Goal: Navigation & Orientation: Find specific page/section

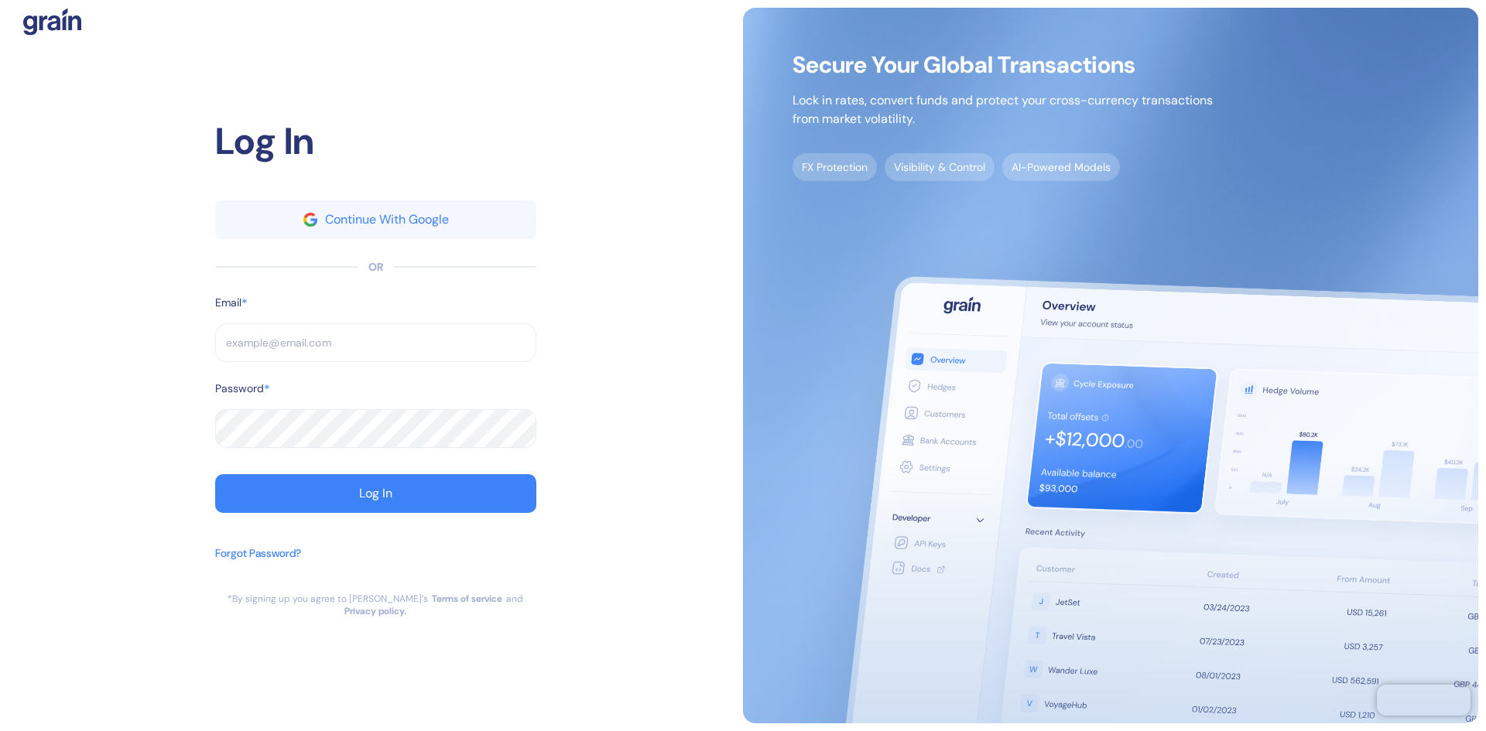
click at [433, 341] on input "text" at bounding box center [375, 343] width 321 height 39
type input "[PERSON_NAME][EMAIL_ADDRESS][DOMAIN_NAME]"
click at [357, 530] on div at bounding box center [375, 529] width 321 height 15
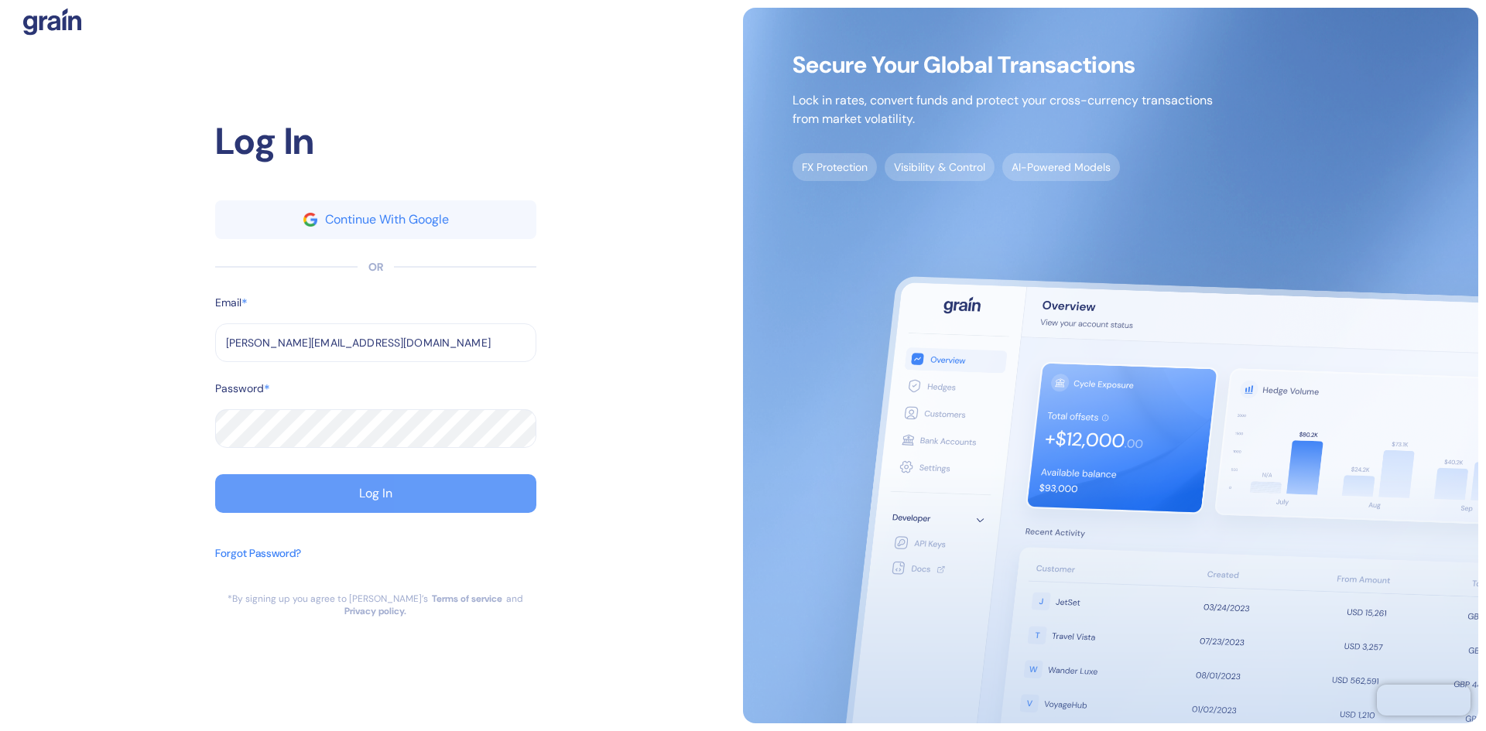
click at [375, 496] on div "Log In" at bounding box center [375, 494] width 33 height 12
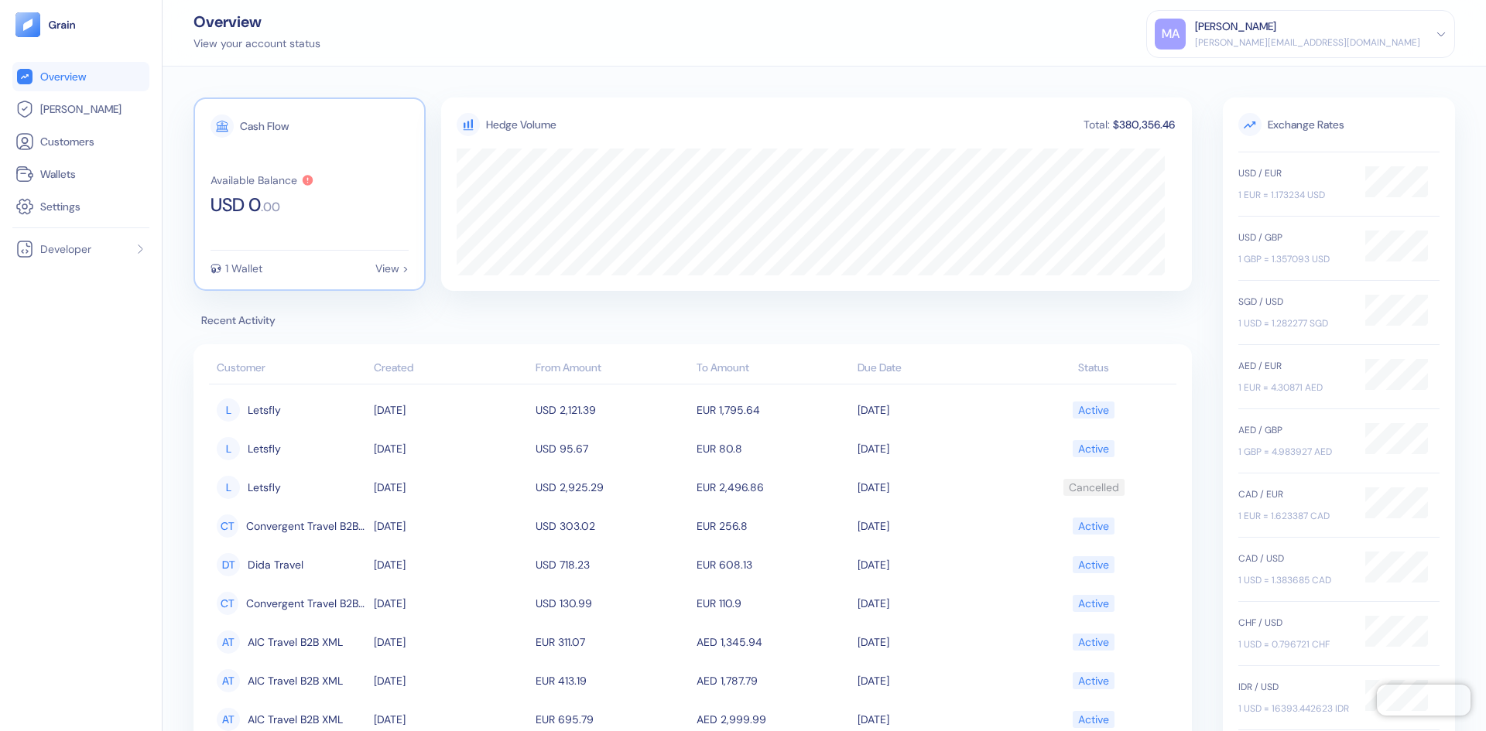
click at [381, 258] on div "1 Wallet View >" at bounding box center [310, 262] width 198 height 24
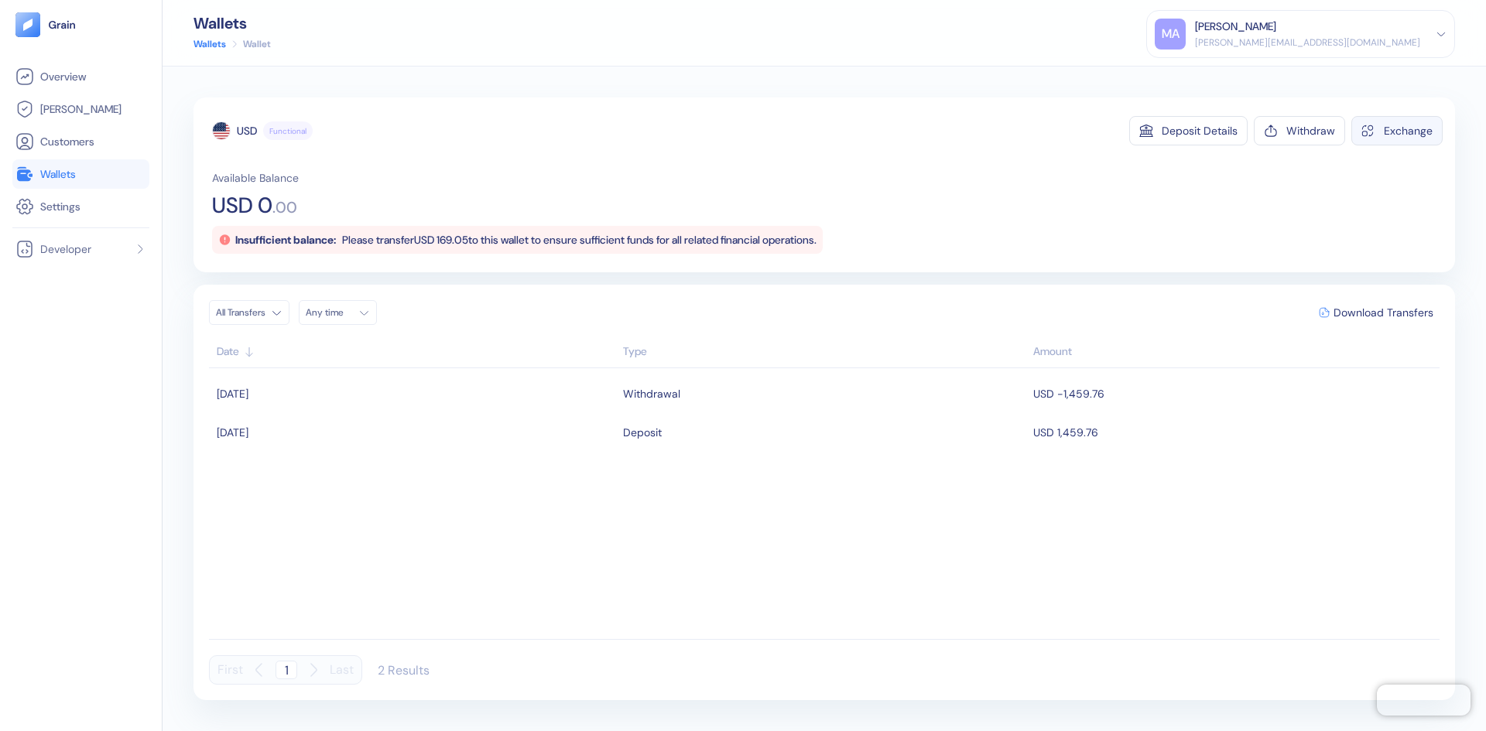
click at [1405, 126] on div "Exchange" at bounding box center [1408, 130] width 49 height 11
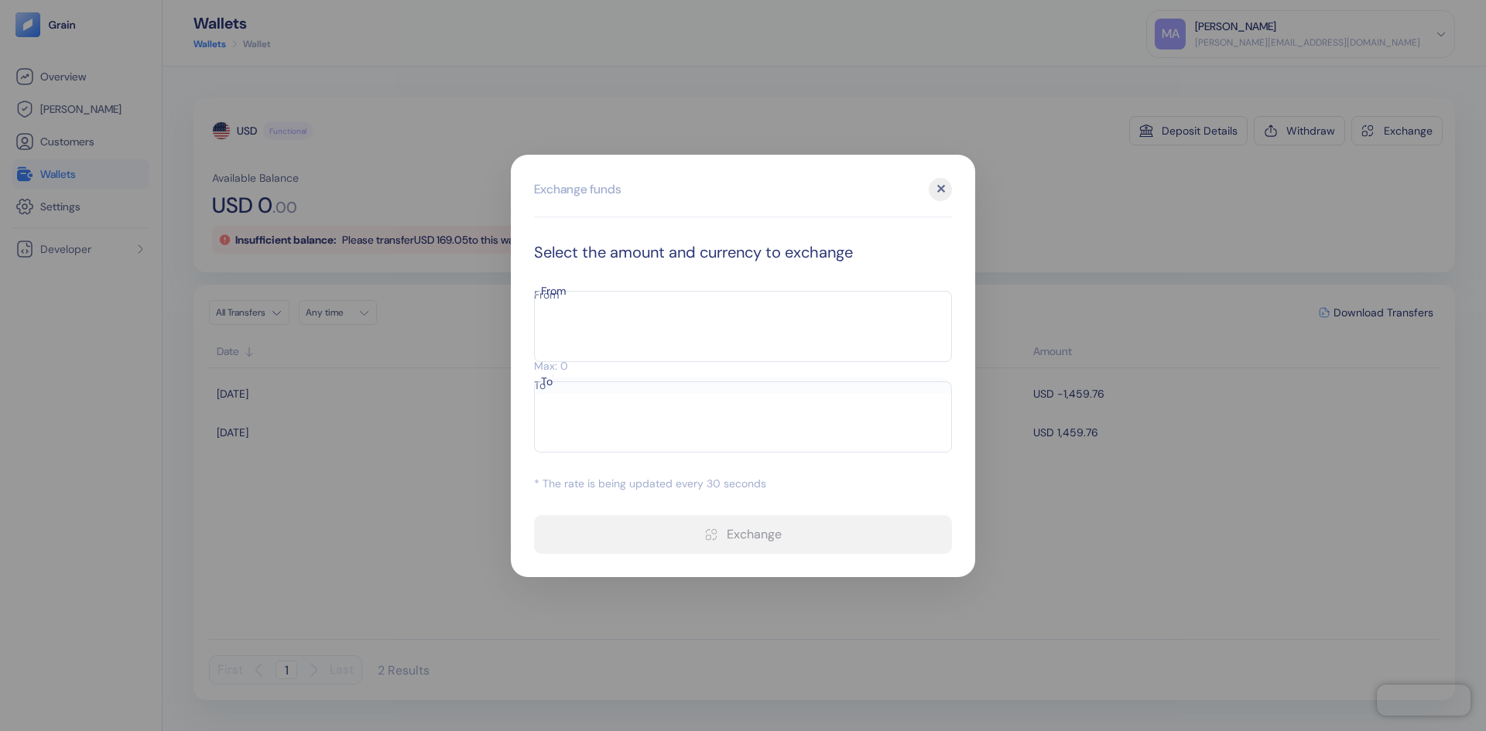
click at [941, 201] on div "✕" at bounding box center [940, 189] width 23 height 23
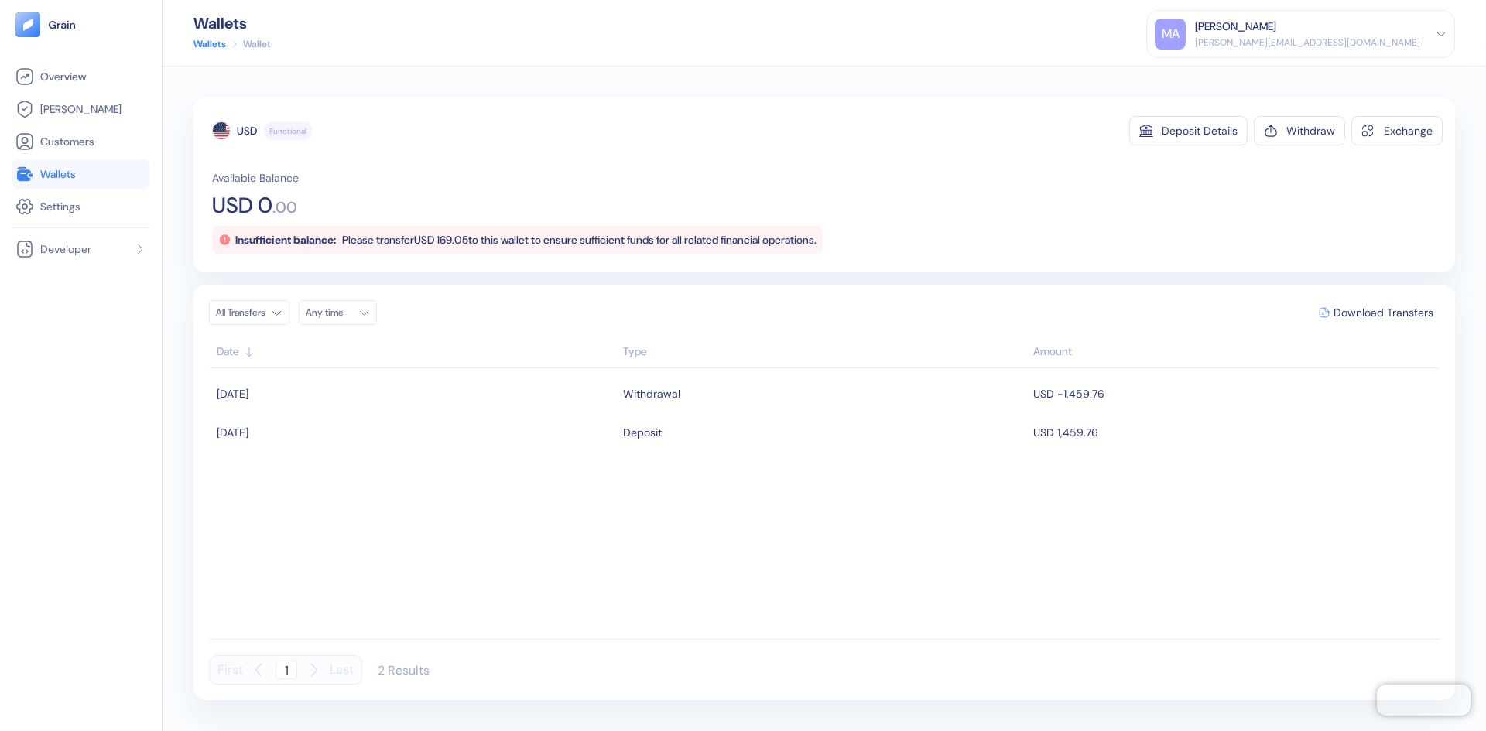
drag, startPoint x: 895, startPoint y: 252, endPoint x: 854, endPoint y: 185, distance: 78.2
click at [854, 185] on div "Available Balance USD 0 . 00 Insufficient balance: Please transfer USD 169.05 t…" at bounding box center [827, 212] width 1231 height 84
drag, startPoint x: 481, startPoint y: 248, endPoint x: 478, endPoint y: 241, distance: 8.3
drag, startPoint x: 478, startPoint y: 241, endPoint x: 975, endPoint y: 106, distance: 514.8
click at [975, 106] on div "USD Functional Deposit Details Withdraw Exchange Available Balance USD 0 . 00 I…" at bounding box center [824, 185] width 1262 height 175
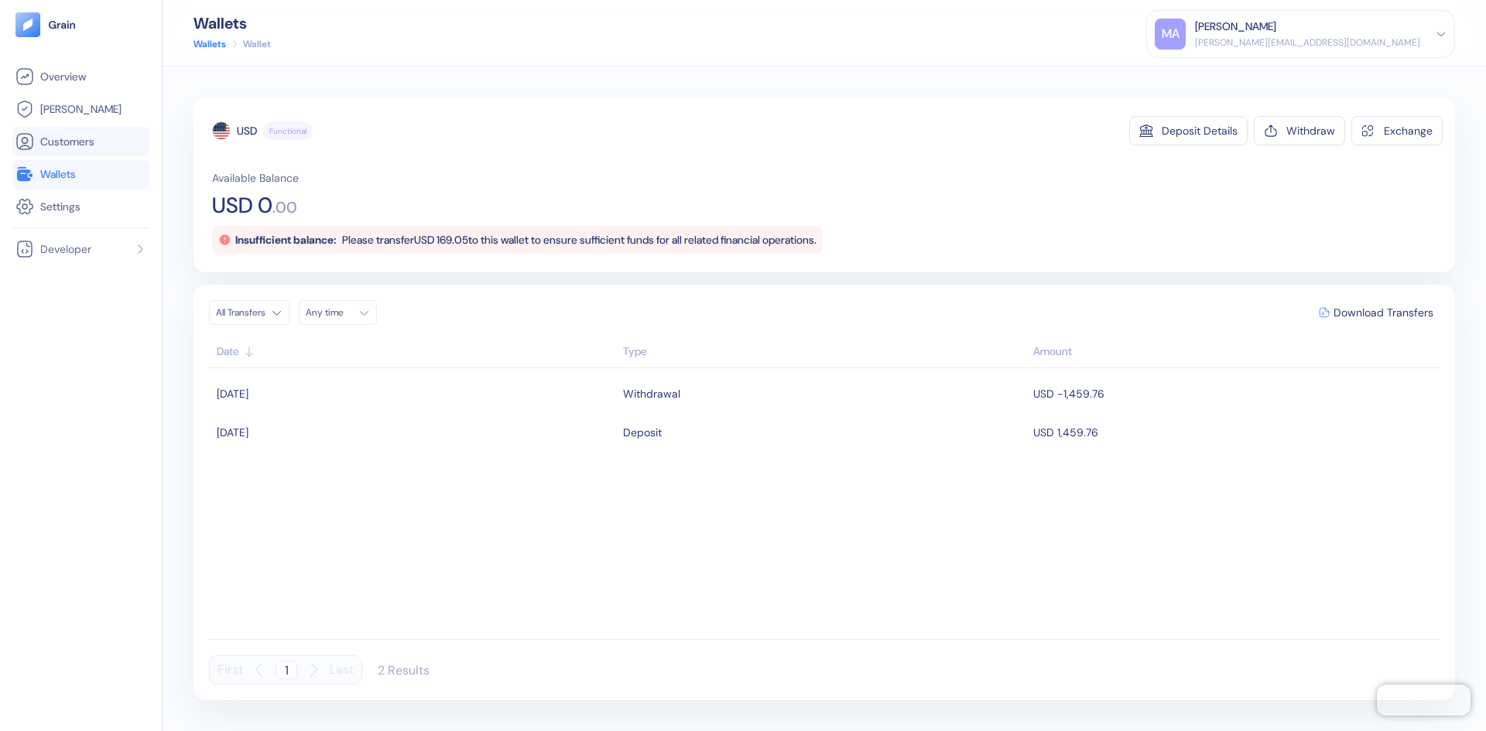
click at [71, 141] on span "Customers" at bounding box center [67, 141] width 54 height 15
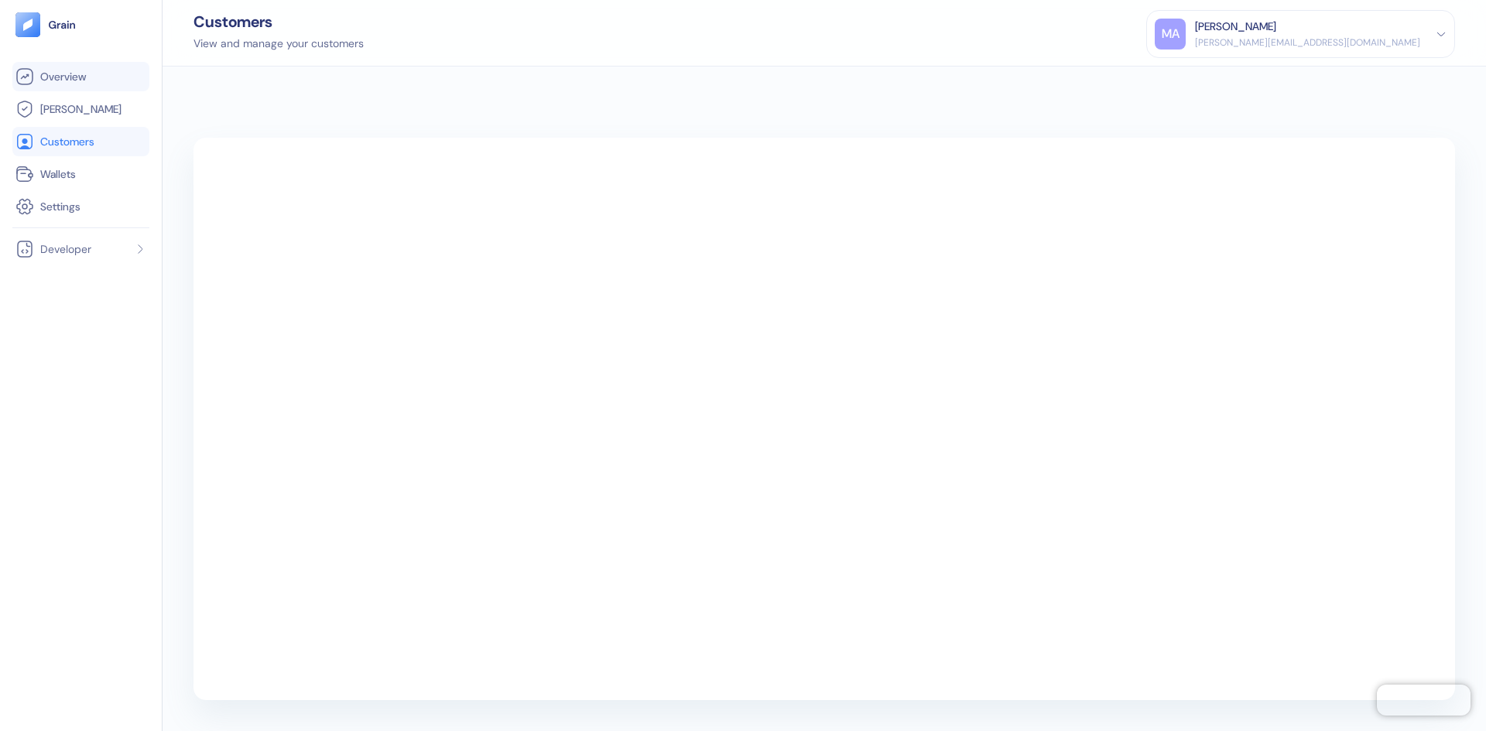
click at [70, 78] on span "Overview" at bounding box center [63, 76] width 46 height 15
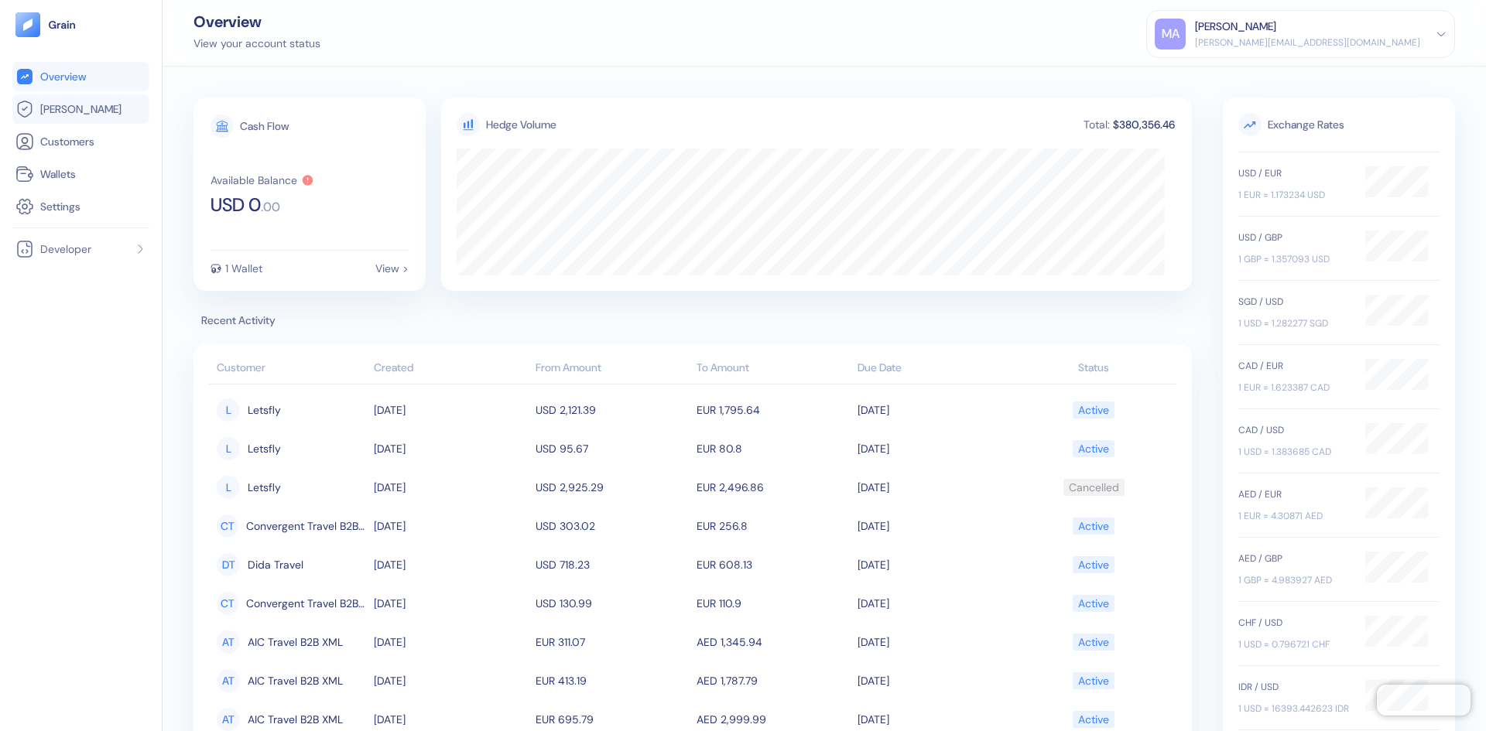
click at [52, 111] on span "[PERSON_NAME]" at bounding box center [80, 108] width 81 height 15
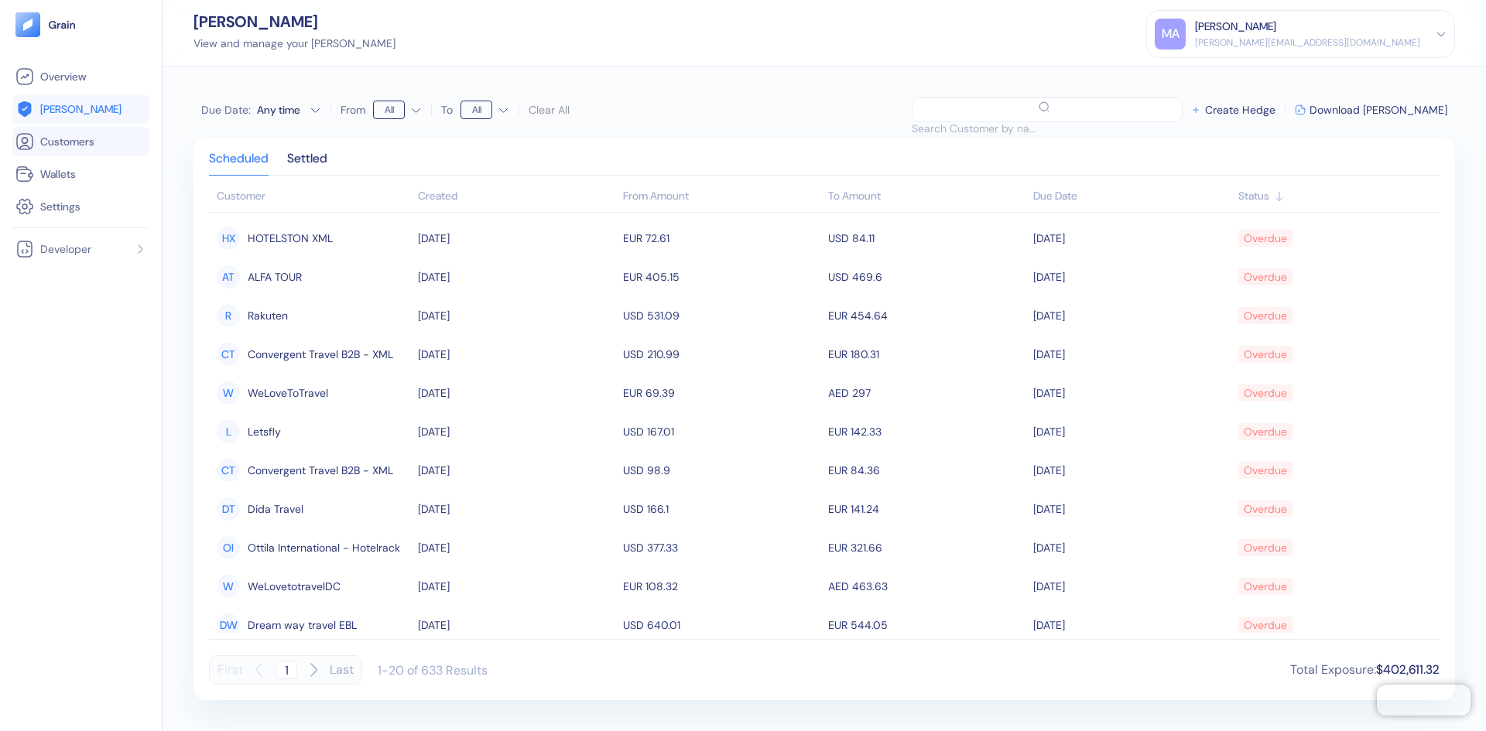
click at [86, 147] on span "Customers" at bounding box center [67, 141] width 54 height 15
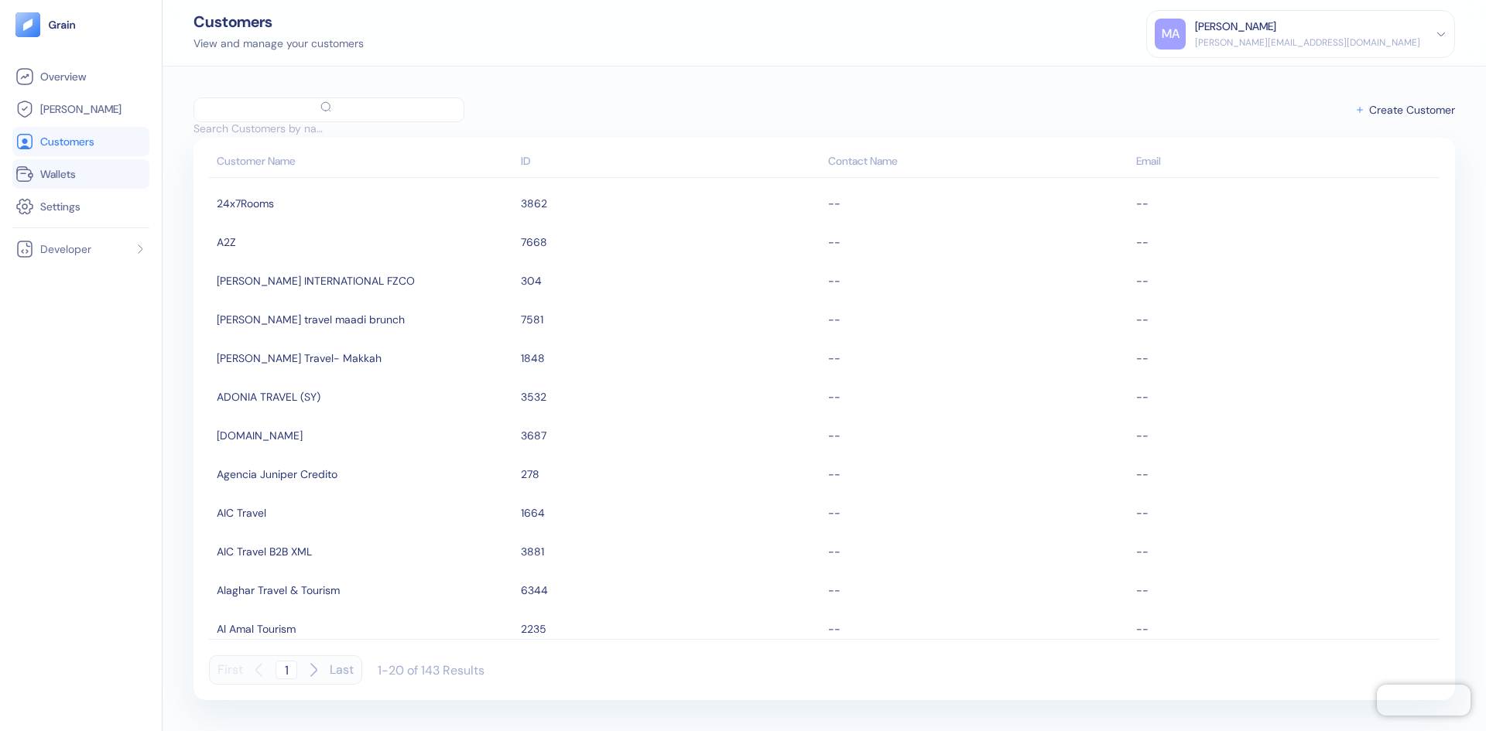
click at [66, 185] on li "Wallets" at bounding box center [80, 173] width 137 height 29
click at [78, 175] on link "Wallets" at bounding box center [80, 174] width 131 height 19
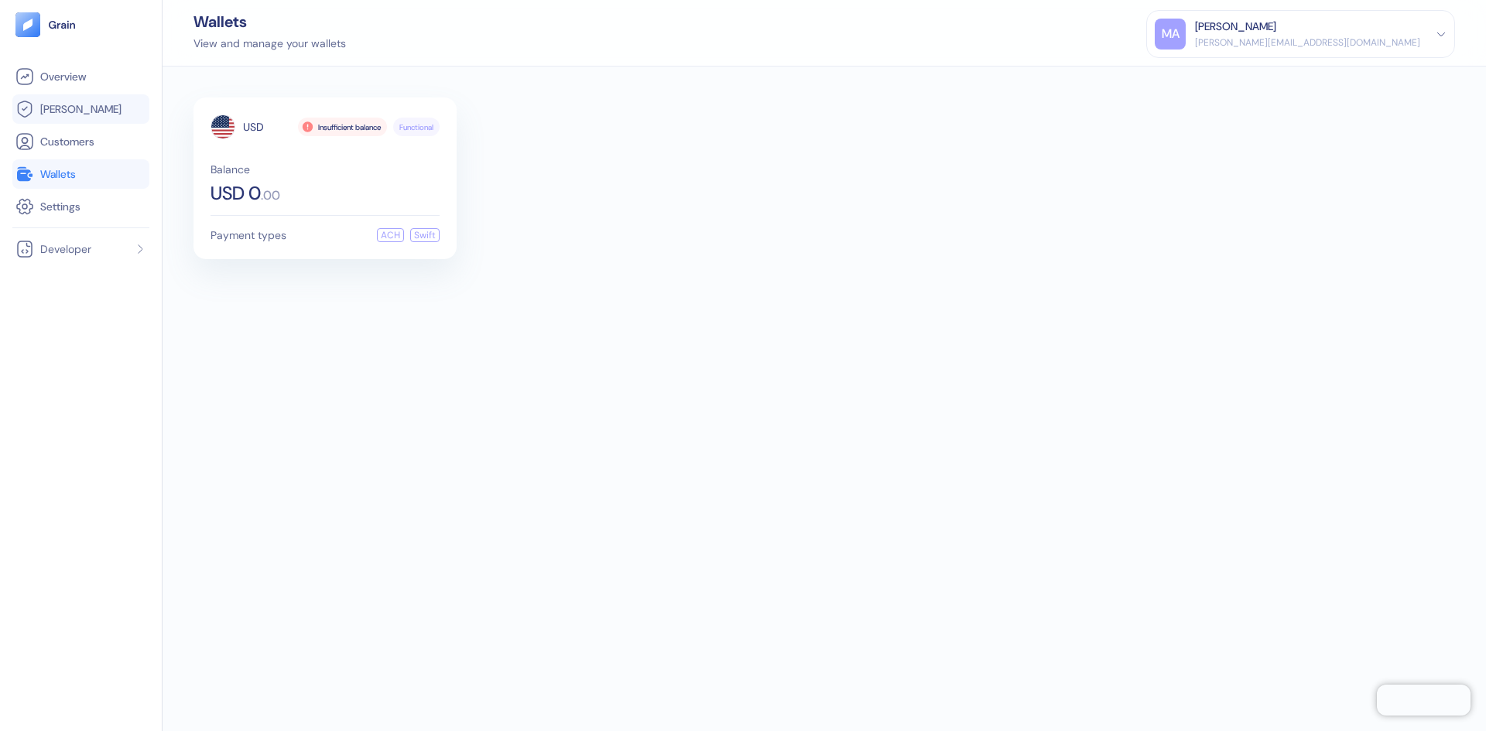
click at [68, 98] on li "[PERSON_NAME]" at bounding box center [80, 108] width 137 height 29
click at [72, 113] on span "[PERSON_NAME]" at bounding box center [80, 108] width 81 height 15
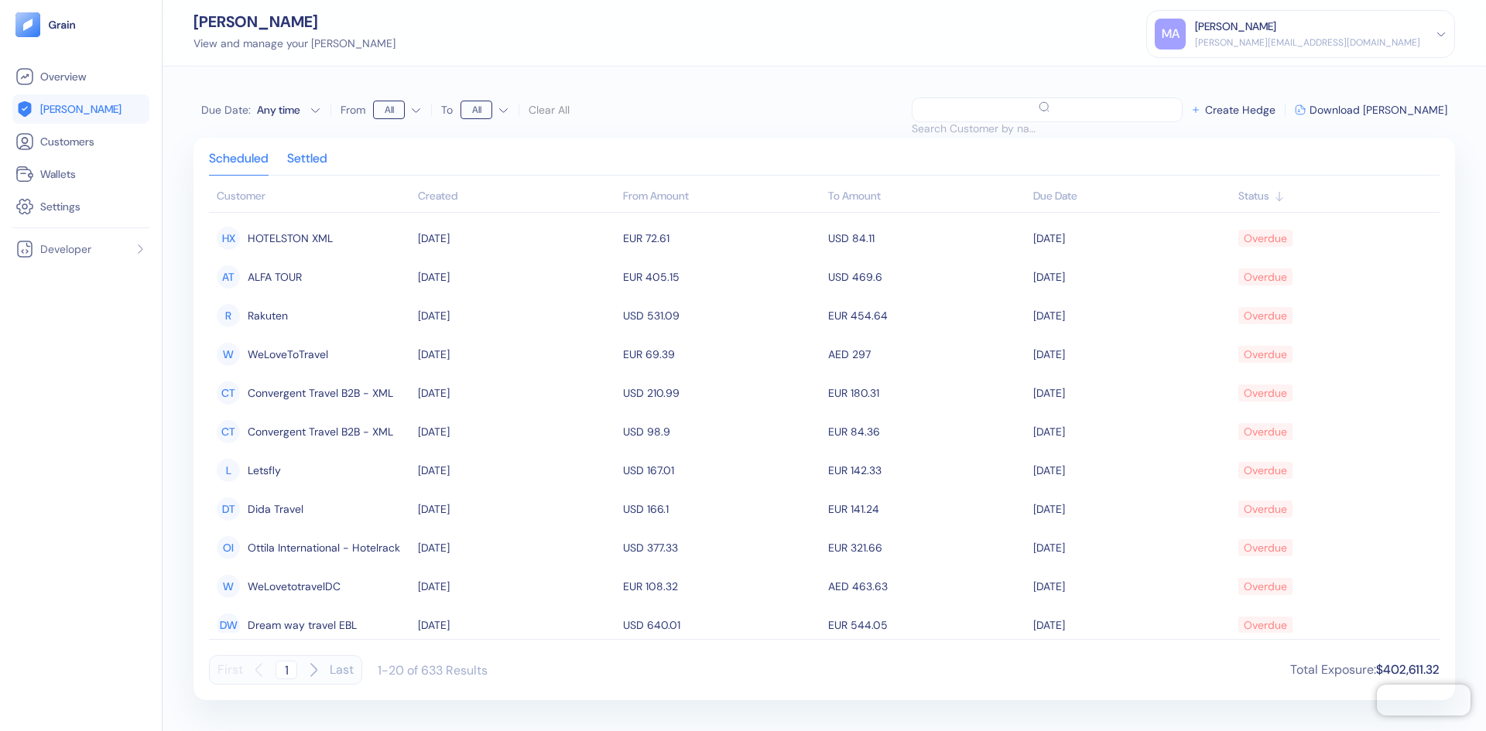
click at [321, 158] on div "Settled" at bounding box center [307, 164] width 40 height 22
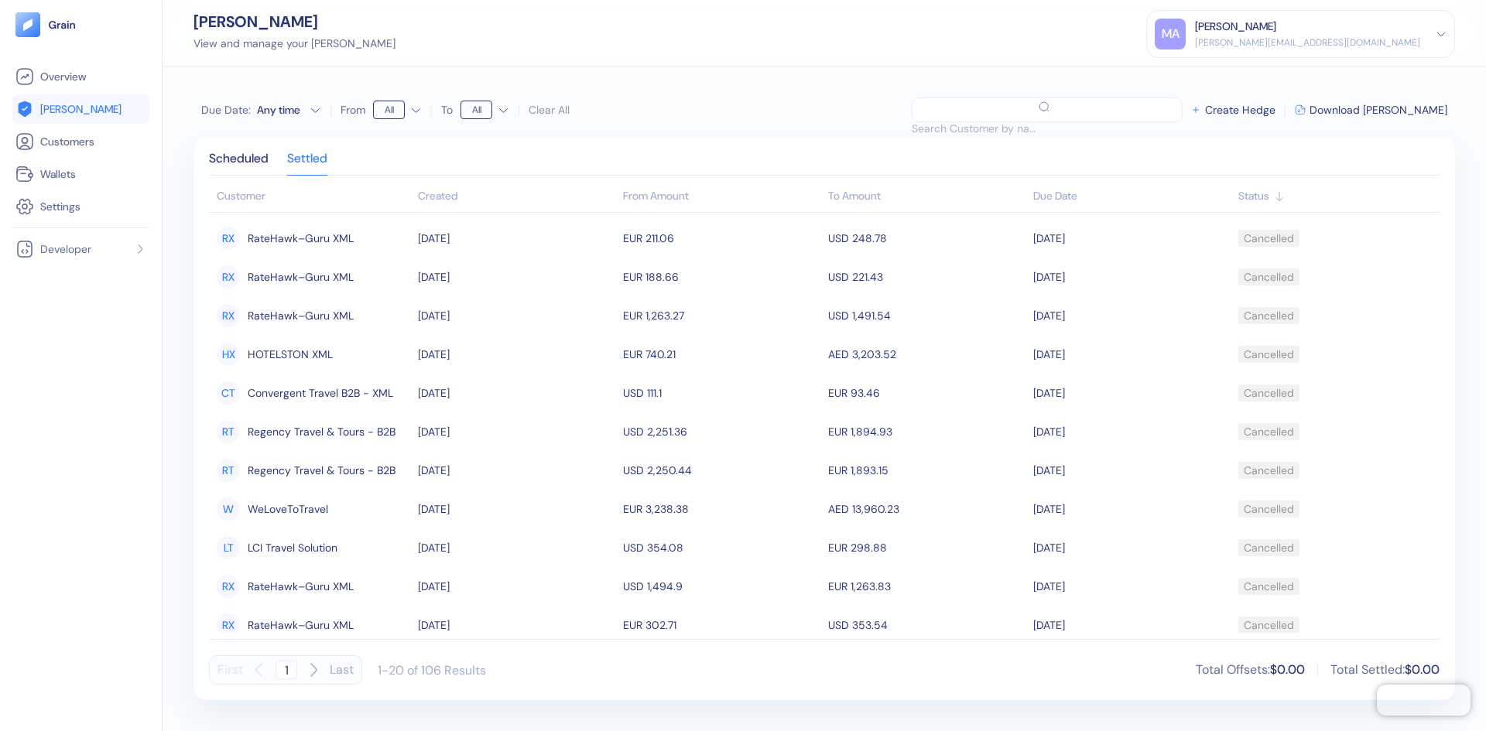
click at [293, 110] on div "Any time" at bounding box center [280, 109] width 46 height 15
click at [639, 66] on div "[PERSON_NAME] View and manage your [PERSON_NAME] MA Malek Aleid [EMAIL_ADDRESS]…" at bounding box center [824, 33] width 1323 height 67
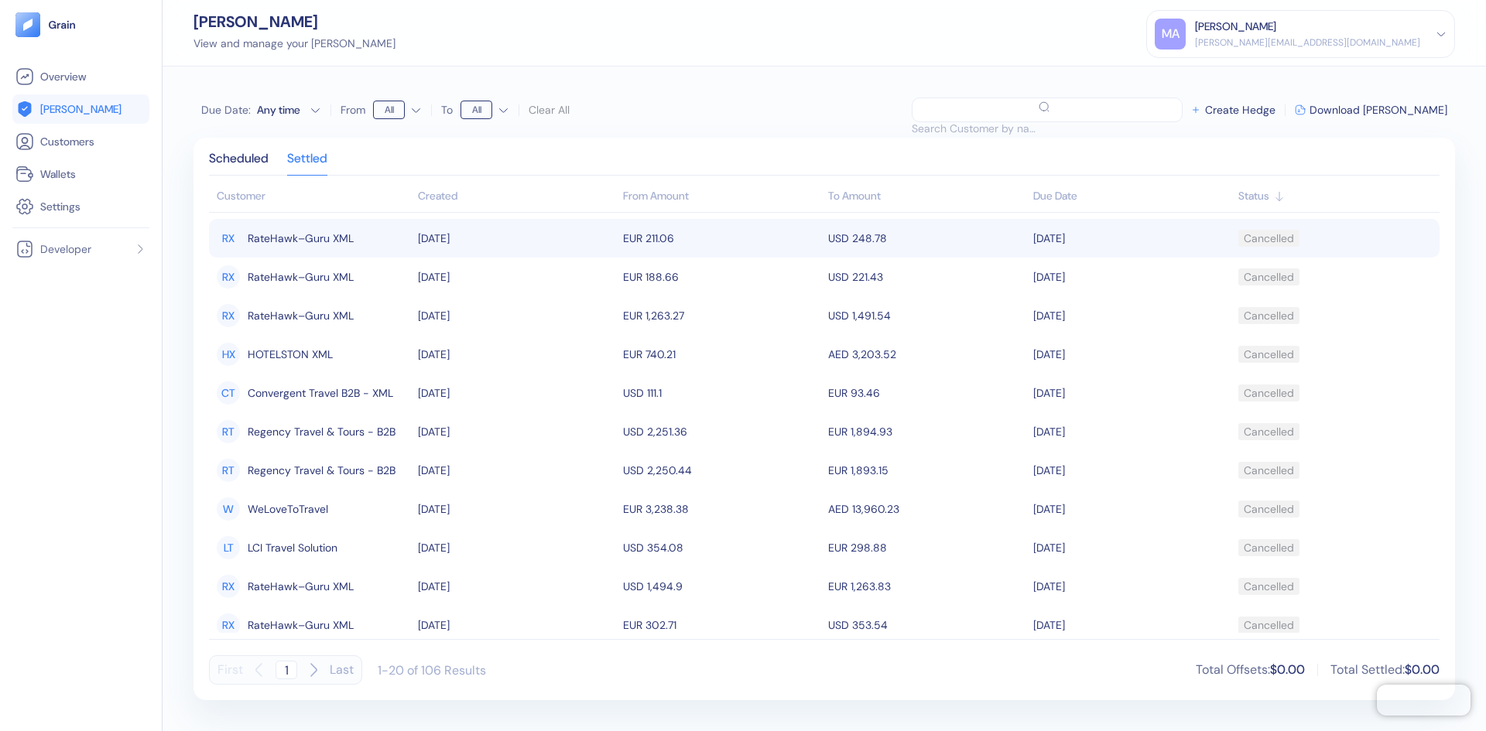
click at [583, 239] on td "[DATE]" at bounding box center [516, 238] width 205 height 39
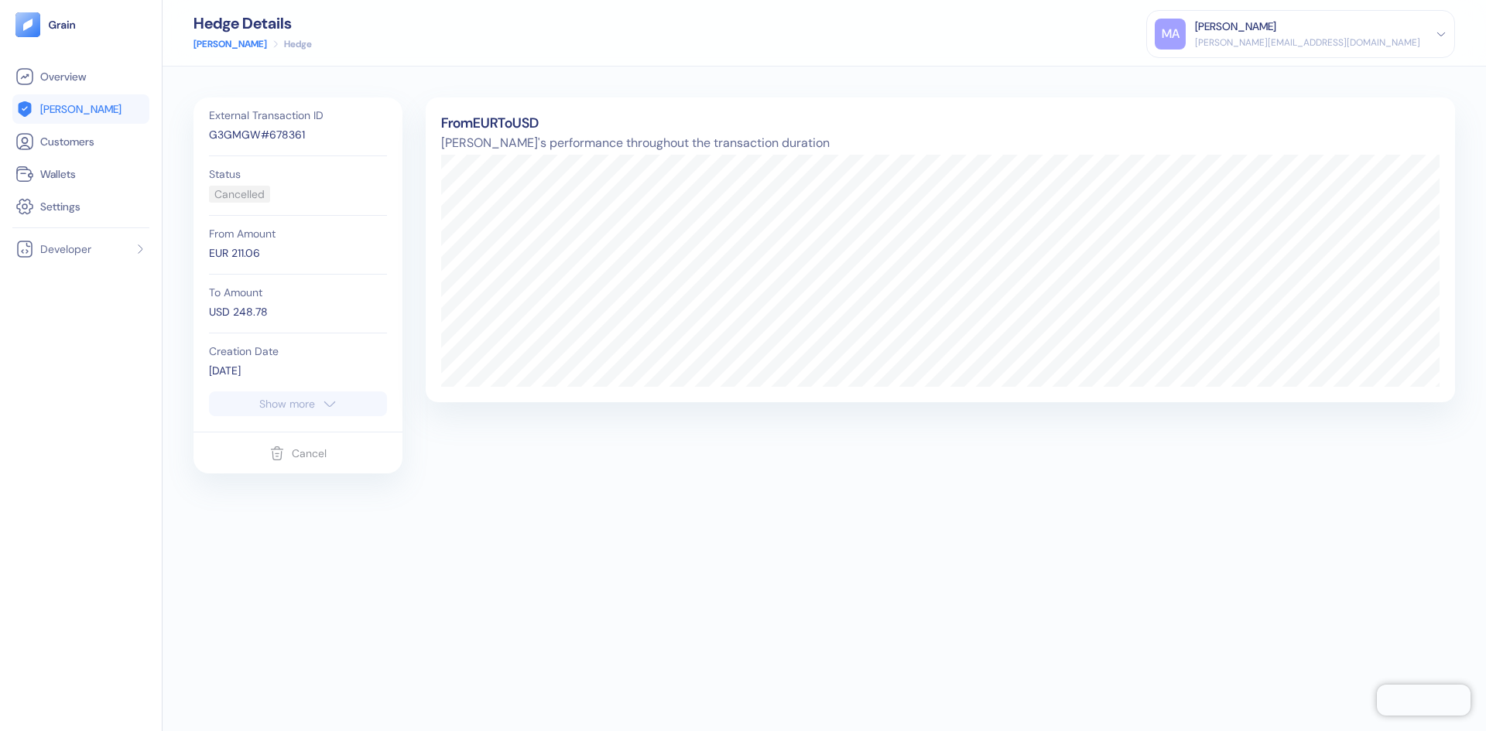
click at [334, 406] on icon "button" at bounding box center [329, 404] width 15 height 19
click at [247, 133] on div "G3GMGW#678361" at bounding box center [298, 135] width 178 height 16
click at [254, 127] on div "G3GMGW#678361" at bounding box center [298, 135] width 178 height 16
click at [256, 132] on div "G3GMGW#678361" at bounding box center [298, 135] width 178 height 16
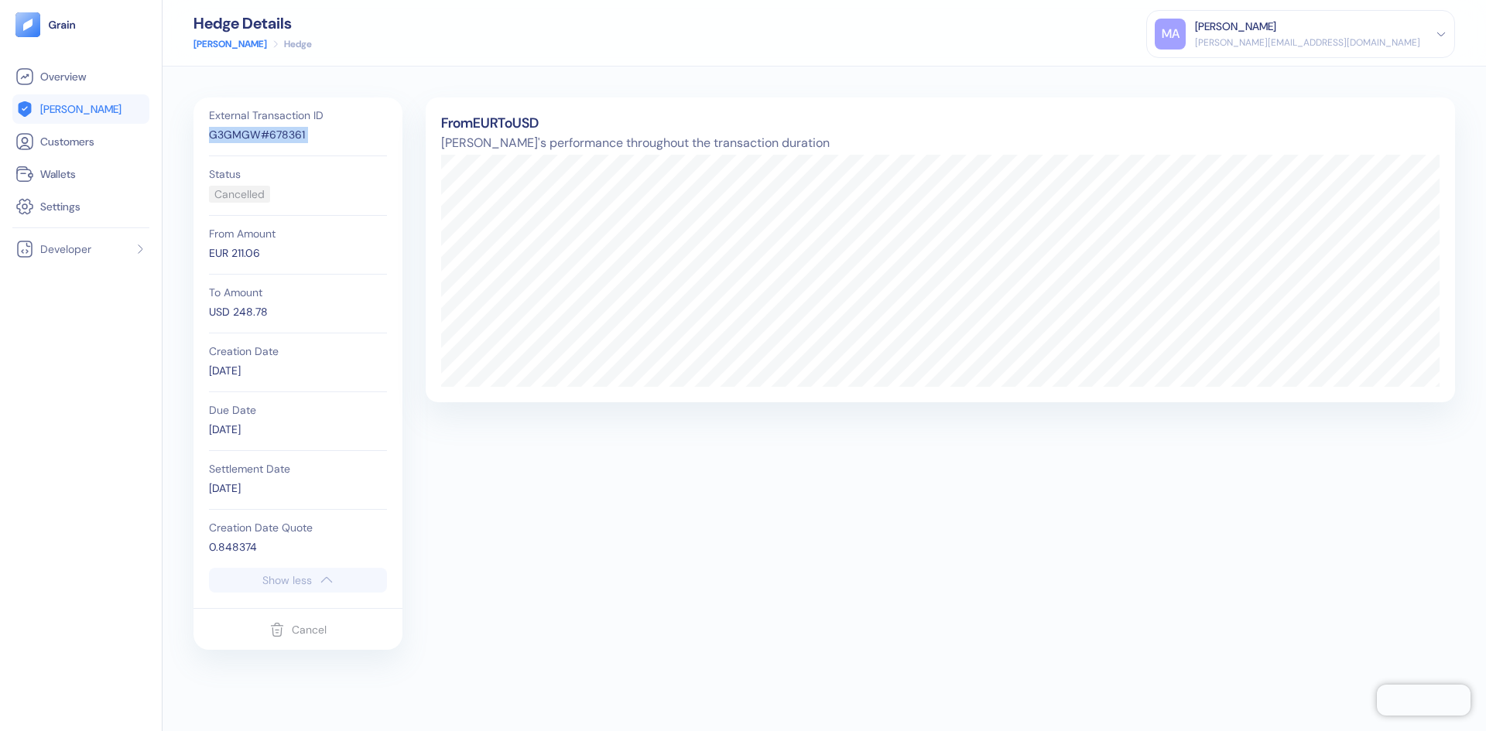
click at [256, 132] on div "G3GMGW#678361" at bounding box center [298, 135] width 178 height 16
click at [258, 133] on div "G3GMGW#678361" at bounding box center [298, 135] width 178 height 16
drag, startPoint x: 262, startPoint y: 135, endPoint x: 211, endPoint y: 133, distance: 51.1
click at [211, 133] on div "G3GMGW#678361" at bounding box center [298, 135] width 178 height 16
copy div "G3GMGW"
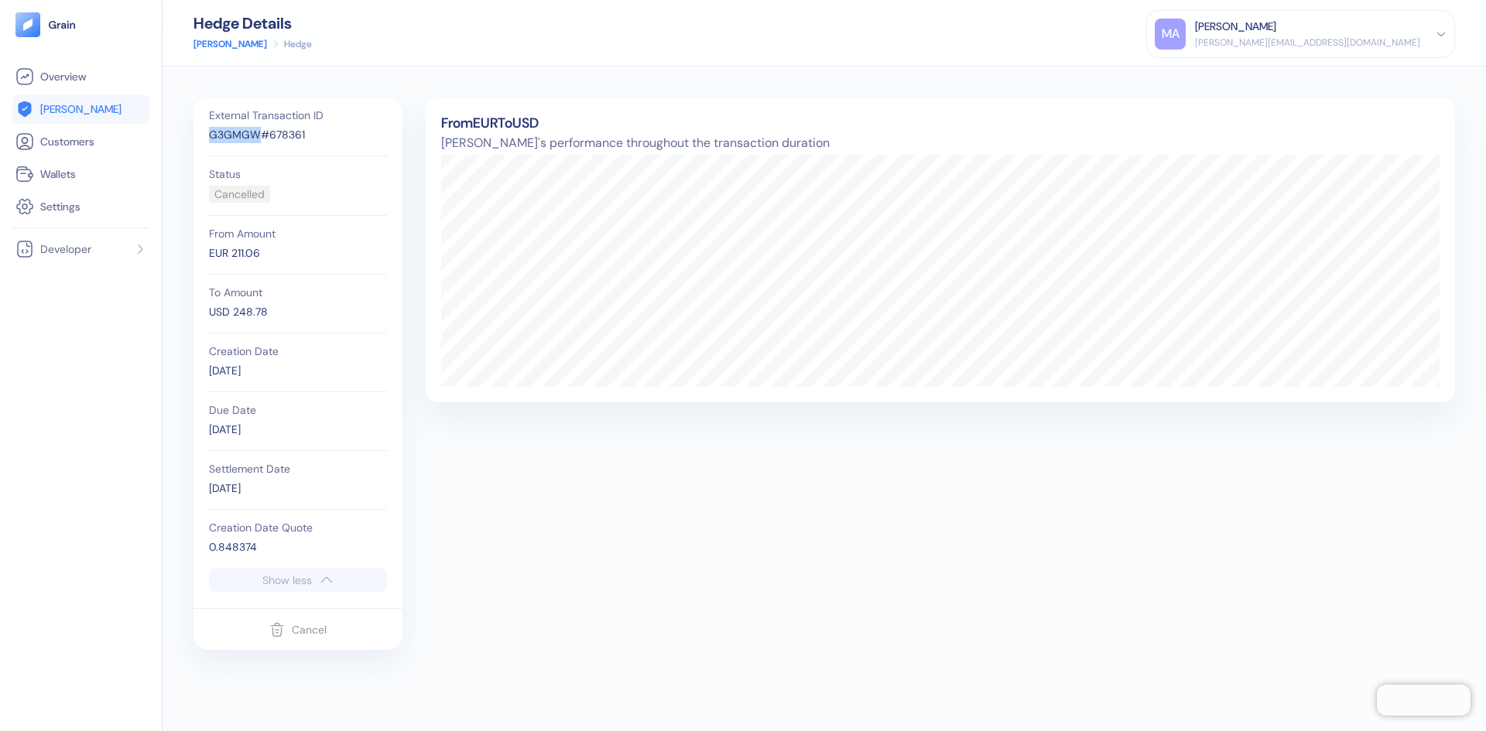
click at [227, 44] on link "[PERSON_NAME]" at bounding box center [230, 44] width 74 height 14
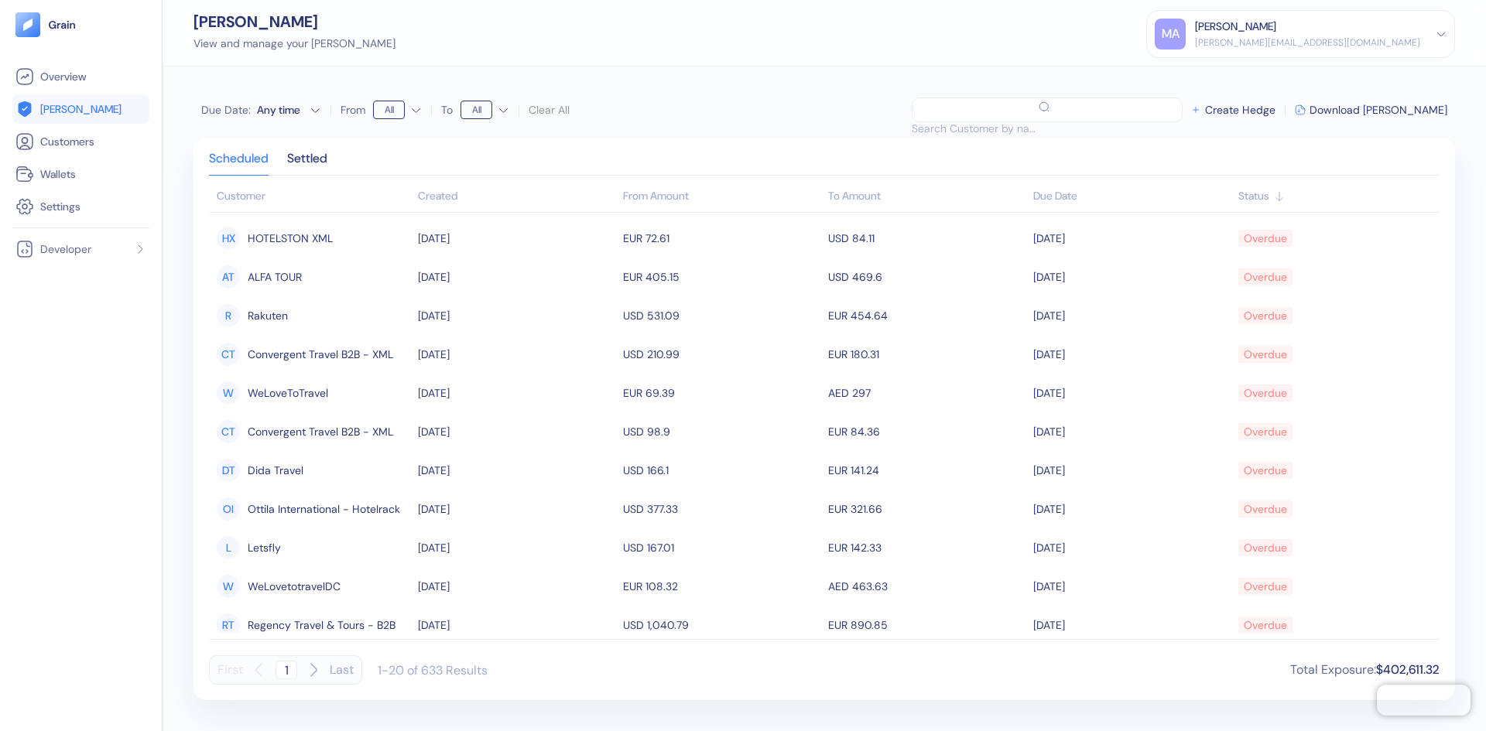
drag, startPoint x: 314, startPoint y: 158, endPoint x: 335, endPoint y: 160, distance: 21.0
click at [315, 158] on div "Settled" at bounding box center [307, 164] width 40 height 22
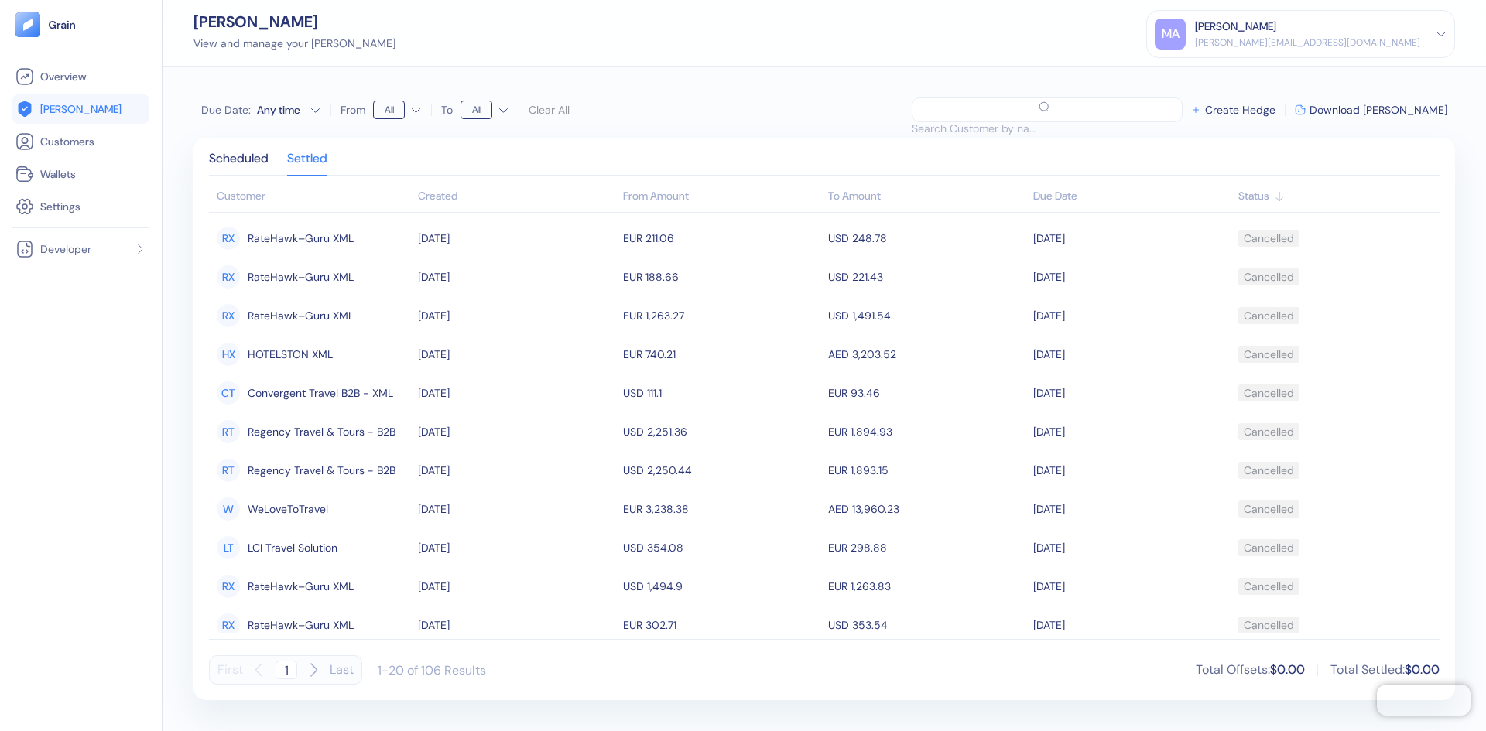
click at [734, 33] on div "[PERSON_NAME] View and manage your [PERSON_NAME] MA Malek Aleid [EMAIL_ADDRESS]…" at bounding box center [824, 33] width 1323 height 67
click at [98, 211] on link "Settings" at bounding box center [80, 206] width 131 height 19
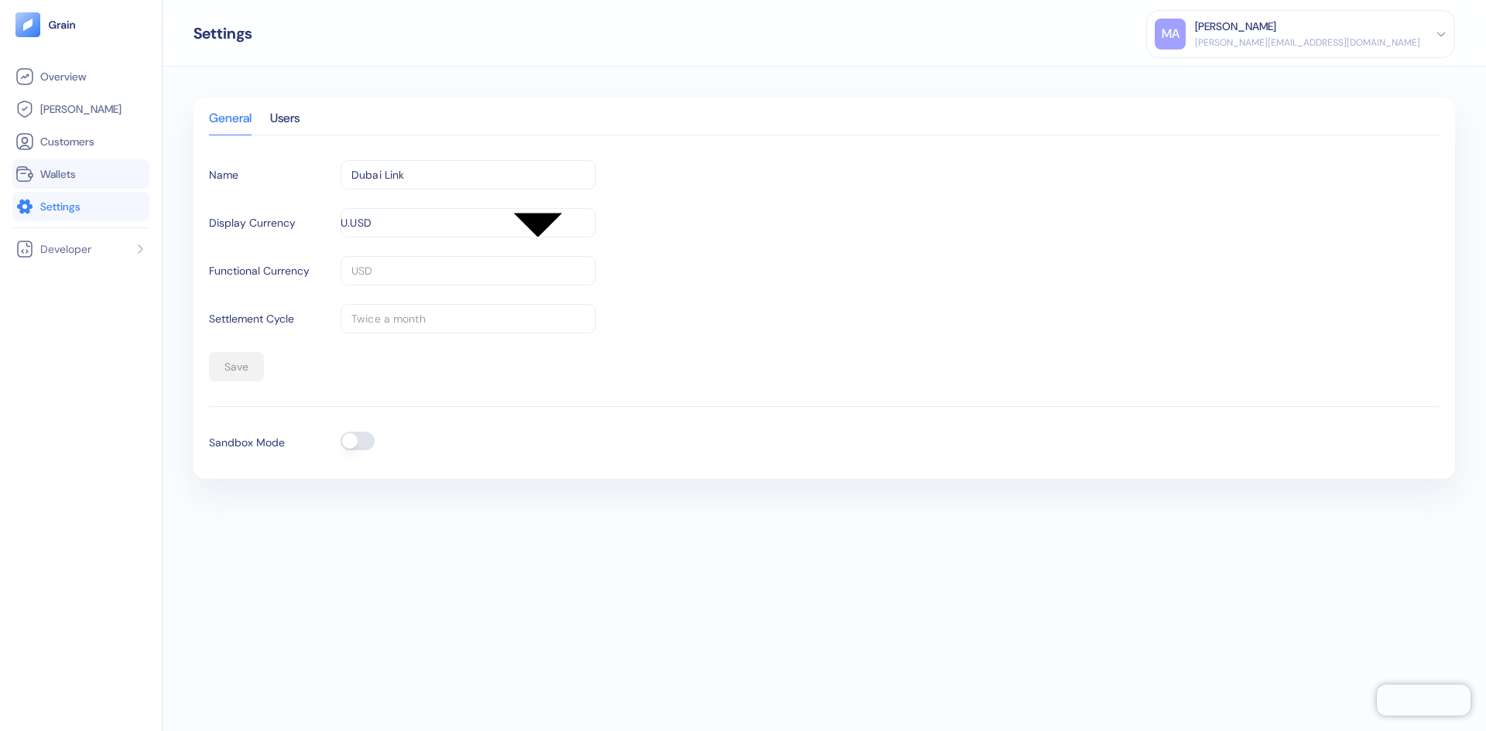
click at [69, 176] on span "Wallets" at bounding box center [58, 173] width 36 height 15
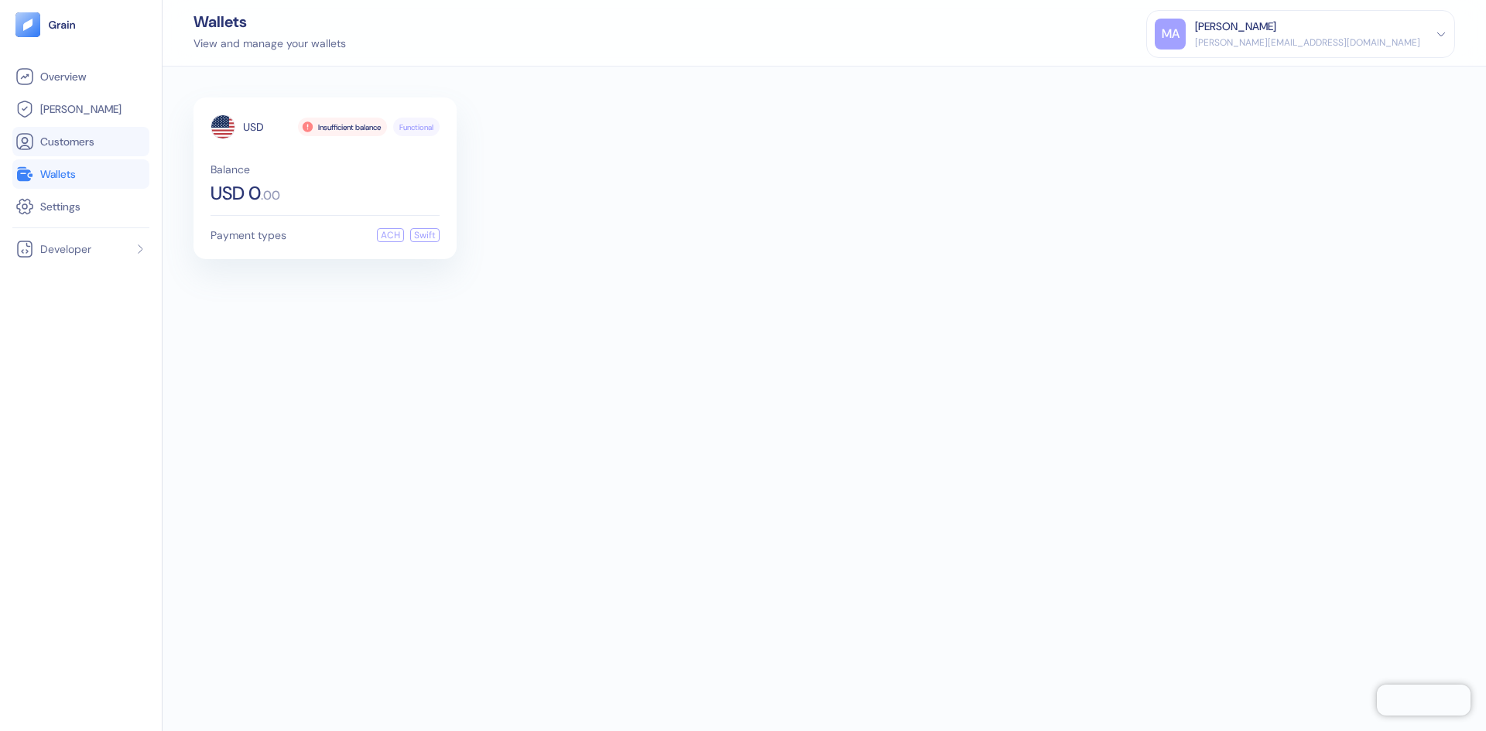
click at [64, 142] on span "Customers" at bounding box center [67, 141] width 54 height 15
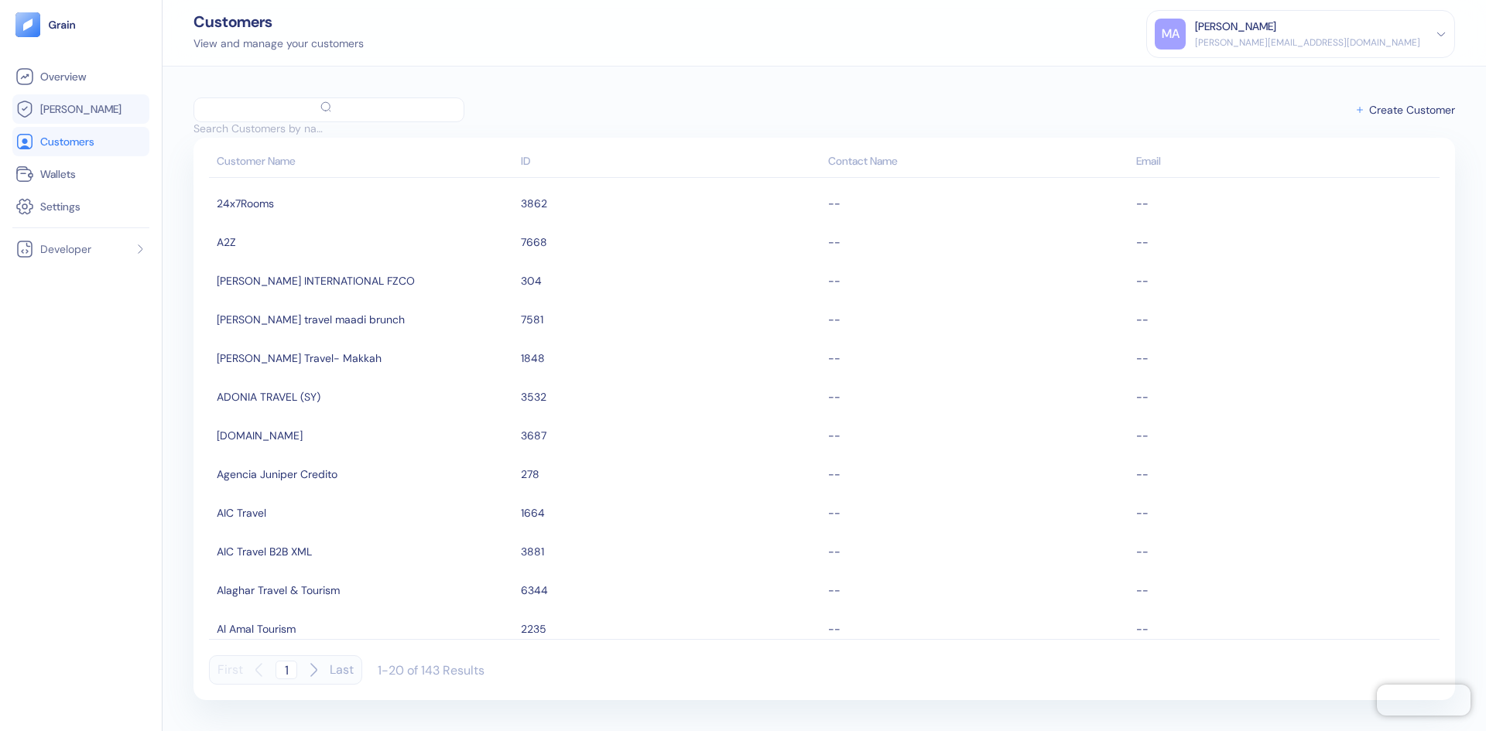
click at [92, 106] on link "[PERSON_NAME]" at bounding box center [80, 109] width 131 height 19
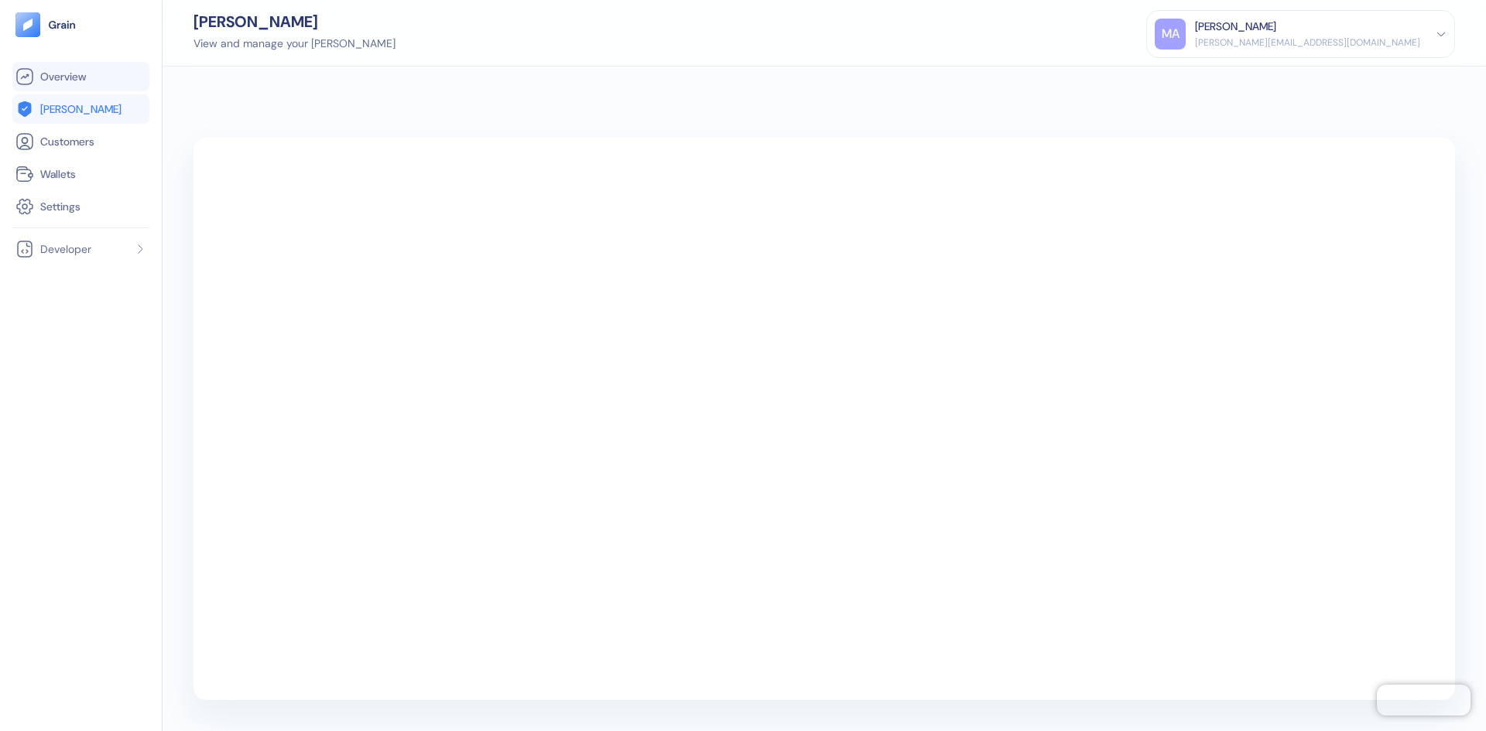
click at [86, 83] on span "Overview" at bounding box center [63, 76] width 46 height 15
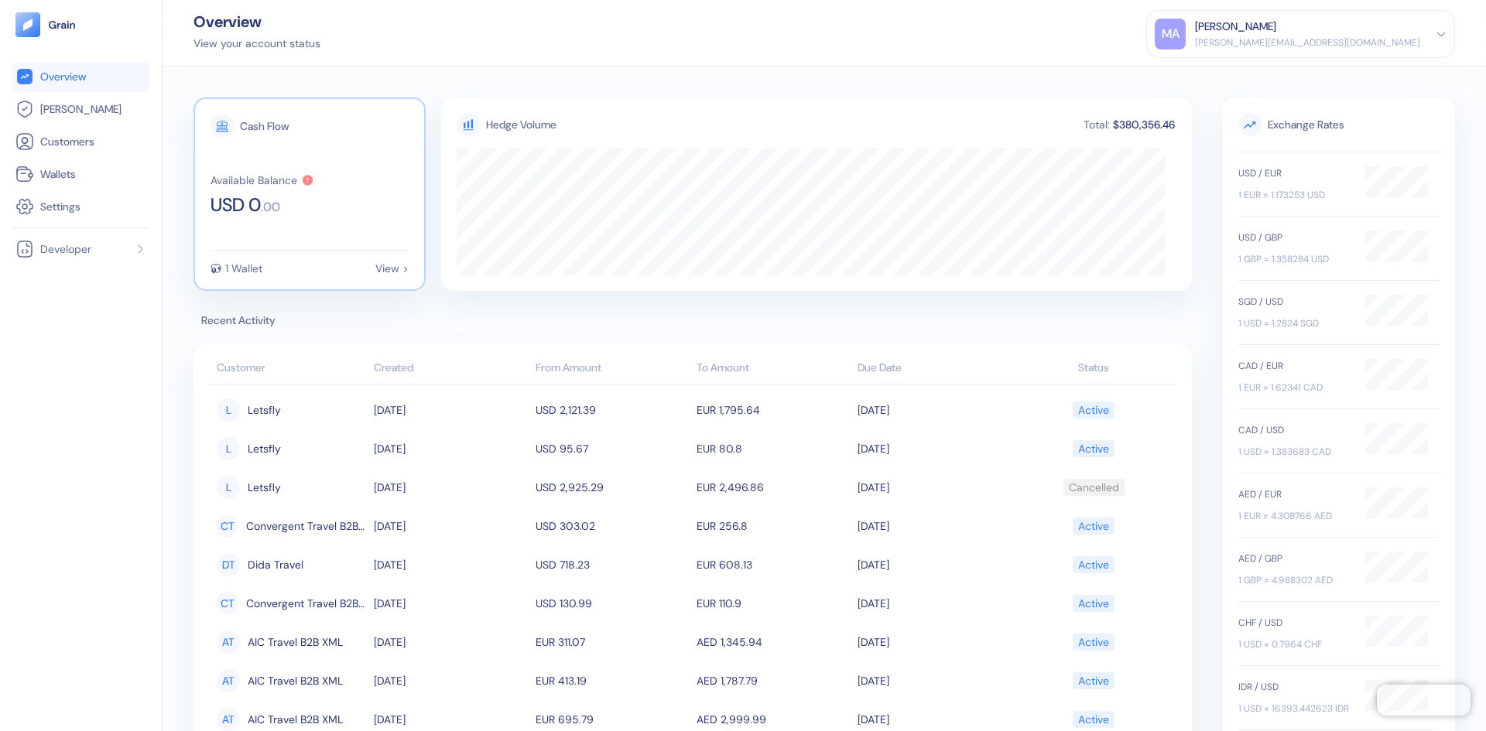
click at [406, 265] on div "View >" at bounding box center [391, 268] width 33 height 11
